Goal: Information Seeking & Learning: Learn about a topic

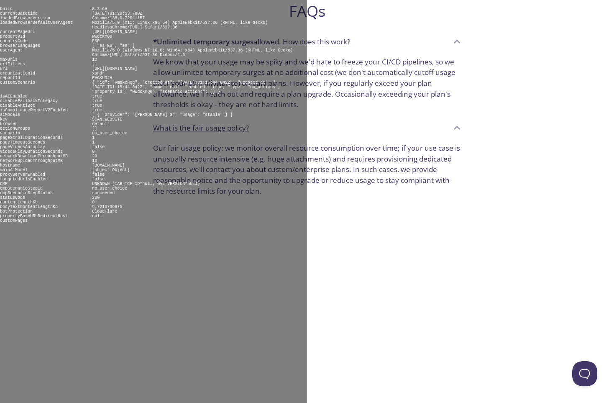
scroll to position [623, 0]
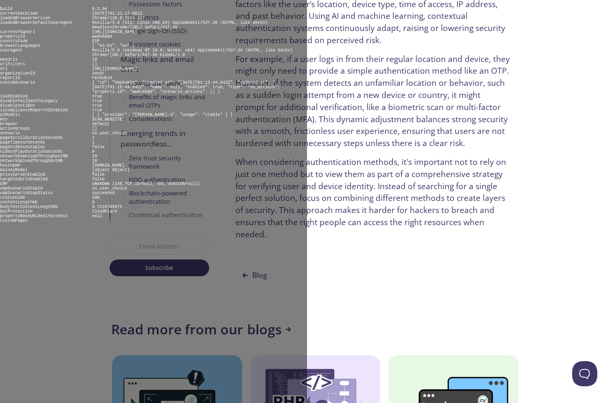
scroll to position [4024, 0]
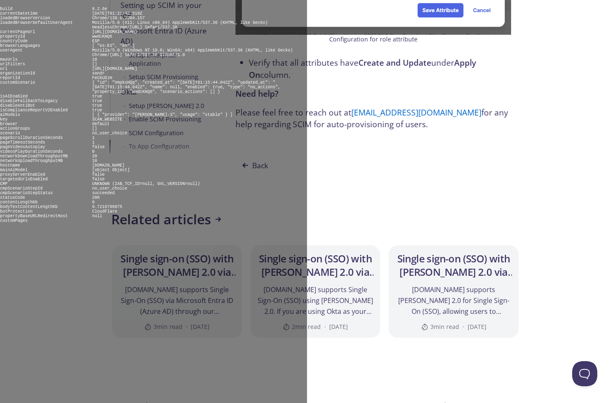
scroll to position [5932, 0]
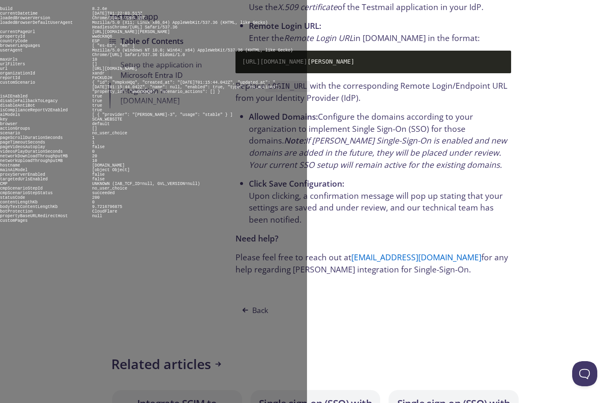
scroll to position [1832, 0]
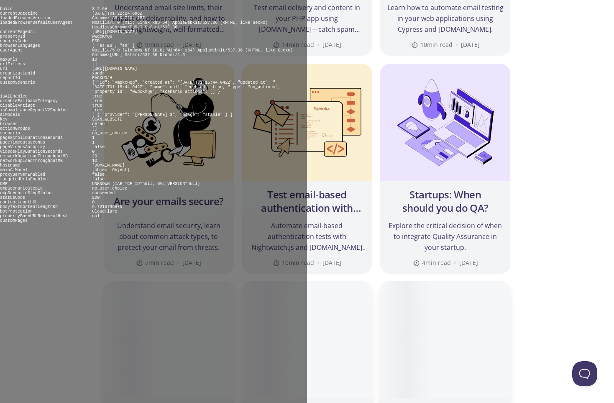
scroll to position [691, 0]
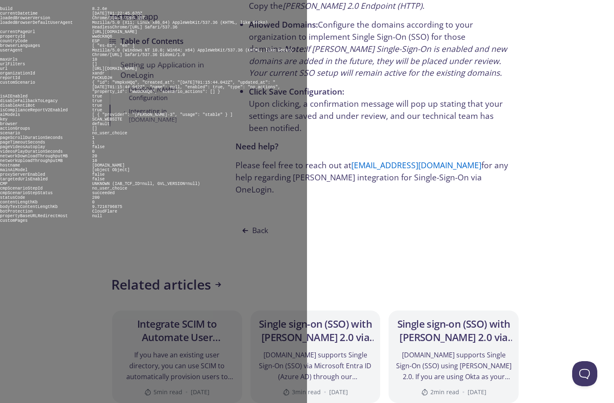
scroll to position [2721, 0]
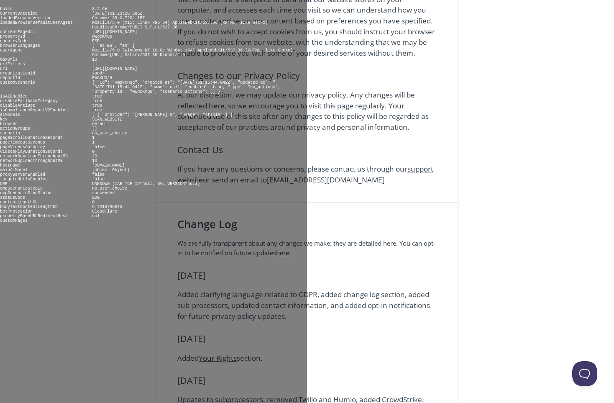
scroll to position [1378, 0]
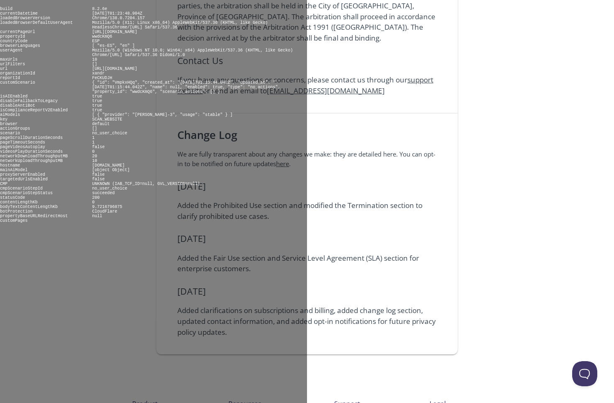
scroll to position [2074, 0]
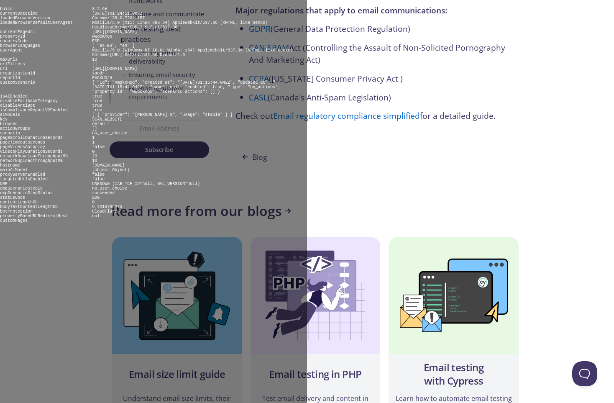
scroll to position [4898, 0]
